Goal: Task Accomplishment & Management: Use online tool/utility

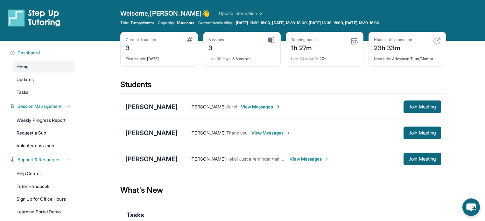
click at [161, 157] on div "[PERSON_NAME]" at bounding box center [151, 159] width 52 height 9
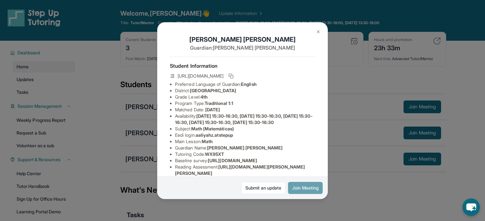
click at [301, 188] on button "Join Meeting" at bounding box center [305, 188] width 35 height 12
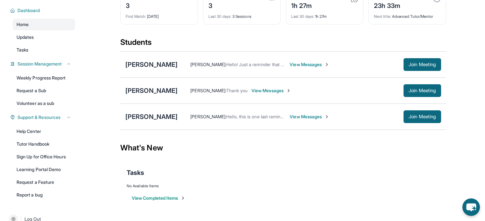
scroll to position [54, 0]
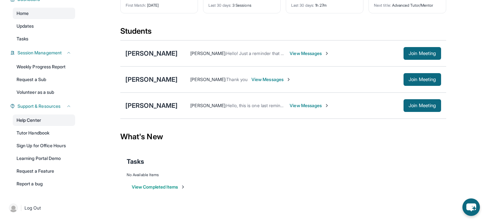
click at [36, 121] on link "Help Center" at bounding box center [44, 120] width 62 height 11
click at [135, 50] on div "[PERSON_NAME]" at bounding box center [151, 53] width 52 height 9
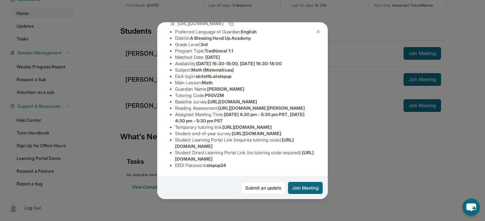
click at [317, 31] on img at bounding box center [318, 31] width 5 height 5
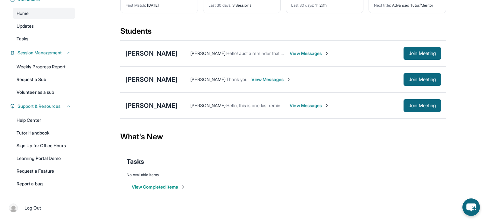
scroll to position [0, 0]
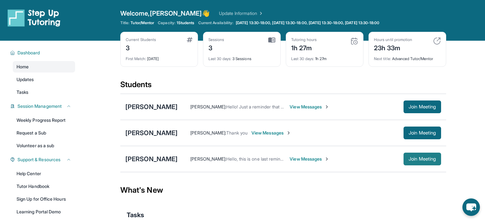
click at [419, 158] on span "Join Meeting" at bounding box center [422, 159] width 27 height 4
click at [154, 103] on div "[PERSON_NAME]" at bounding box center [151, 107] width 52 height 9
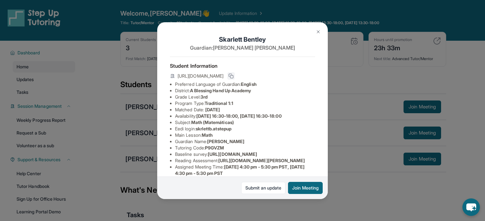
click at [234, 78] on icon at bounding box center [231, 76] width 5 height 5
click at [317, 33] on img at bounding box center [318, 31] width 5 height 5
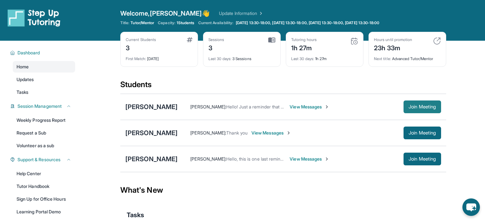
click at [421, 105] on span "Join Meeting" at bounding box center [422, 107] width 27 height 4
click at [154, 107] on div "[PERSON_NAME]" at bounding box center [151, 107] width 52 height 9
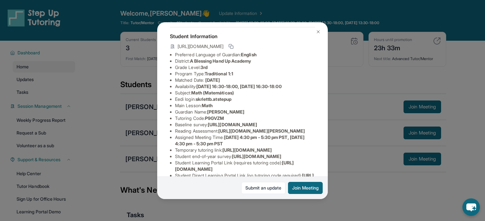
scroll to position [29, 0]
drag, startPoint x: 238, startPoint y: 105, endPoint x: 199, endPoint y: 106, distance: 39.2
click at [199, 103] on li "Eedi login : skrlettb.atstepup" at bounding box center [245, 100] width 140 height 6
copy span "skrlettb.atstepup"
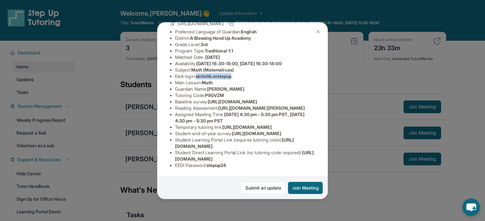
scroll to position [119, 0]
drag, startPoint x: 232, startPoint y: 172, endPoint x: 211, endPoint y: 175, distance: 22.0
click at [211, 169] on li "EEDI Password : stepup24" at bounding box center [245, 165] width 140 height 6
copy span "stepup24"
